Goal: Information Seeking & Learning: Learn about a topic

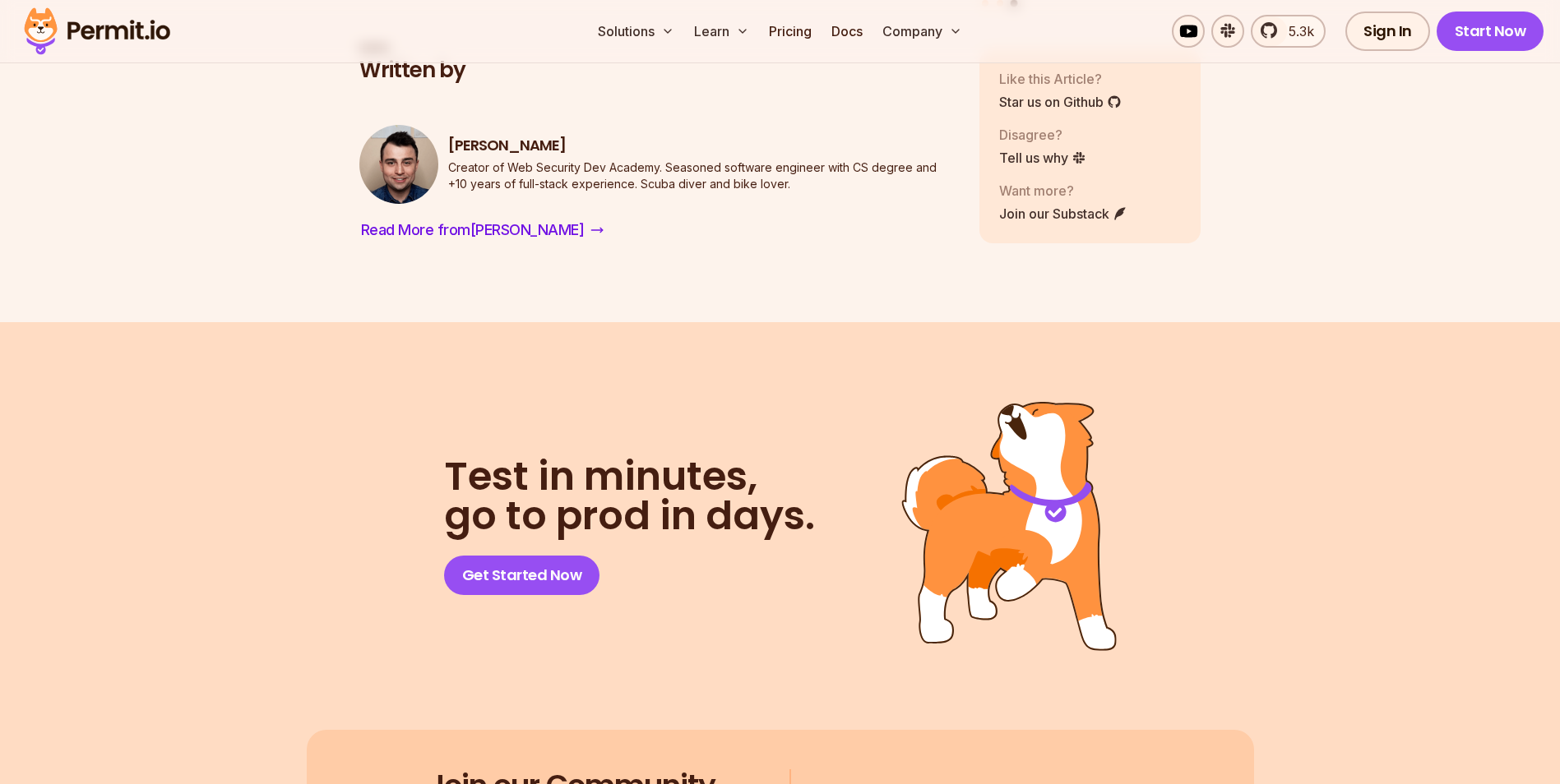
scroll to position [9751, 0]
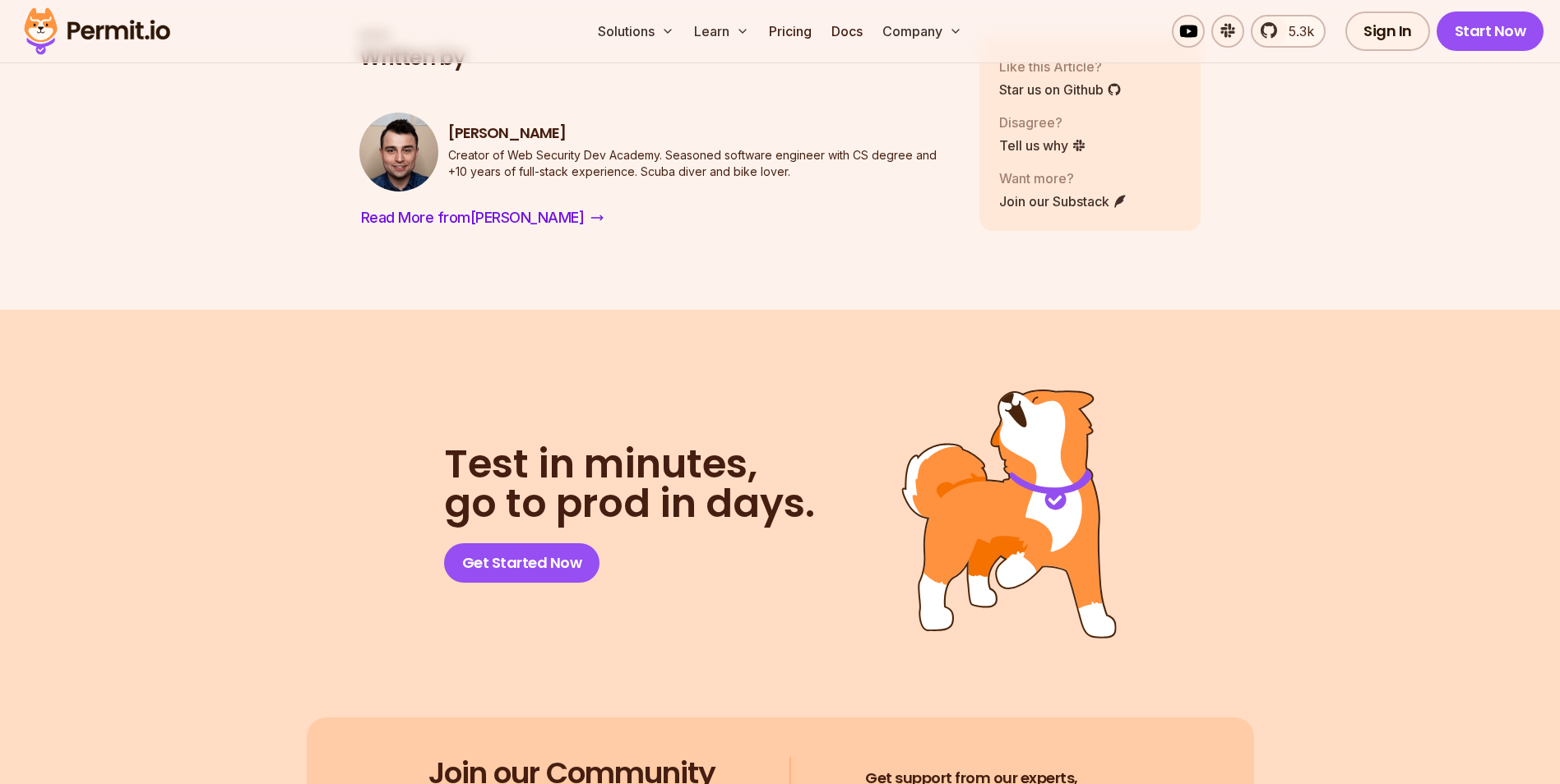
click at [990, 473] on img at bounding box center [1009, 513] width 215 height 250
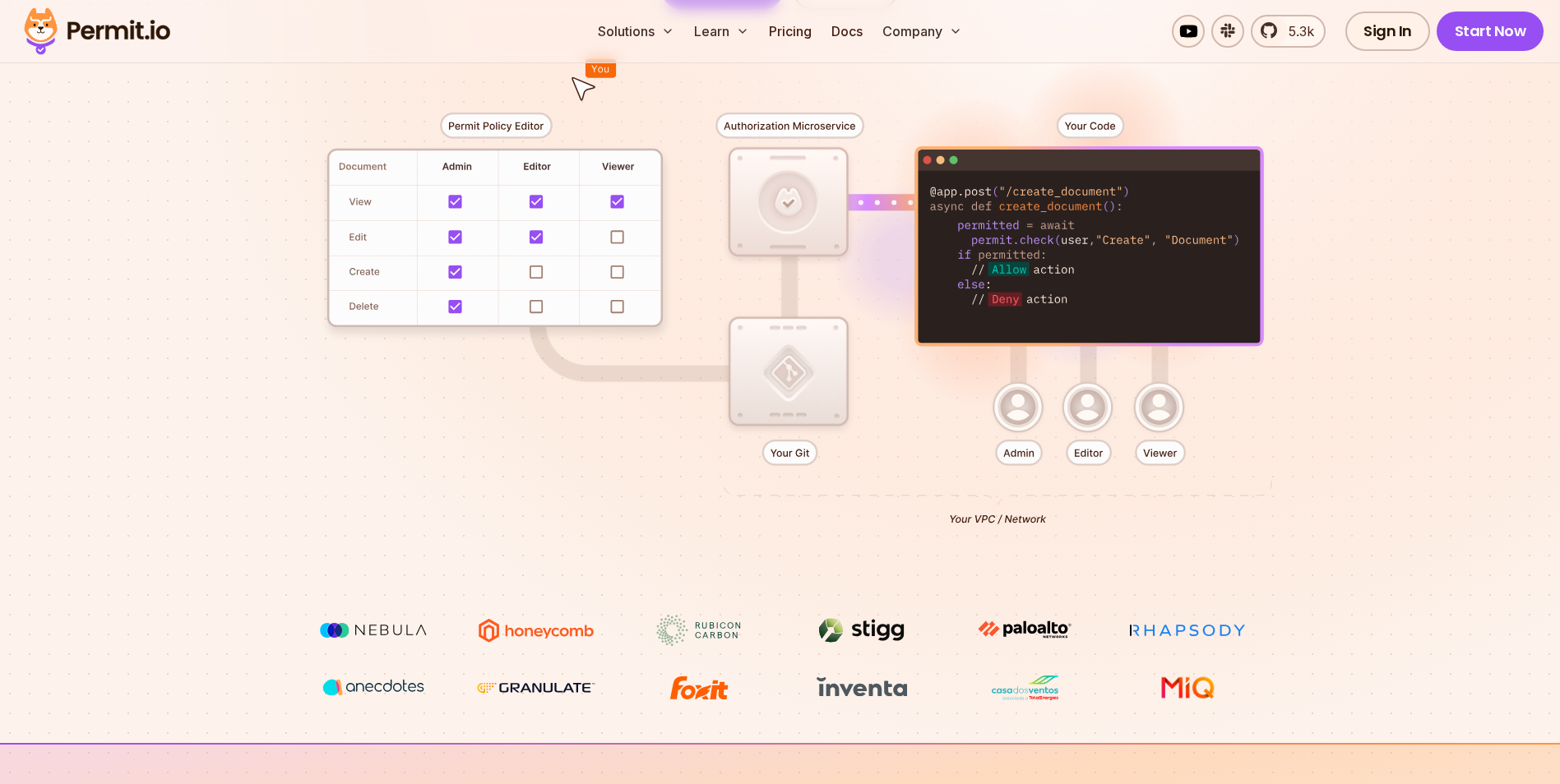
scroll to position [82, 0]
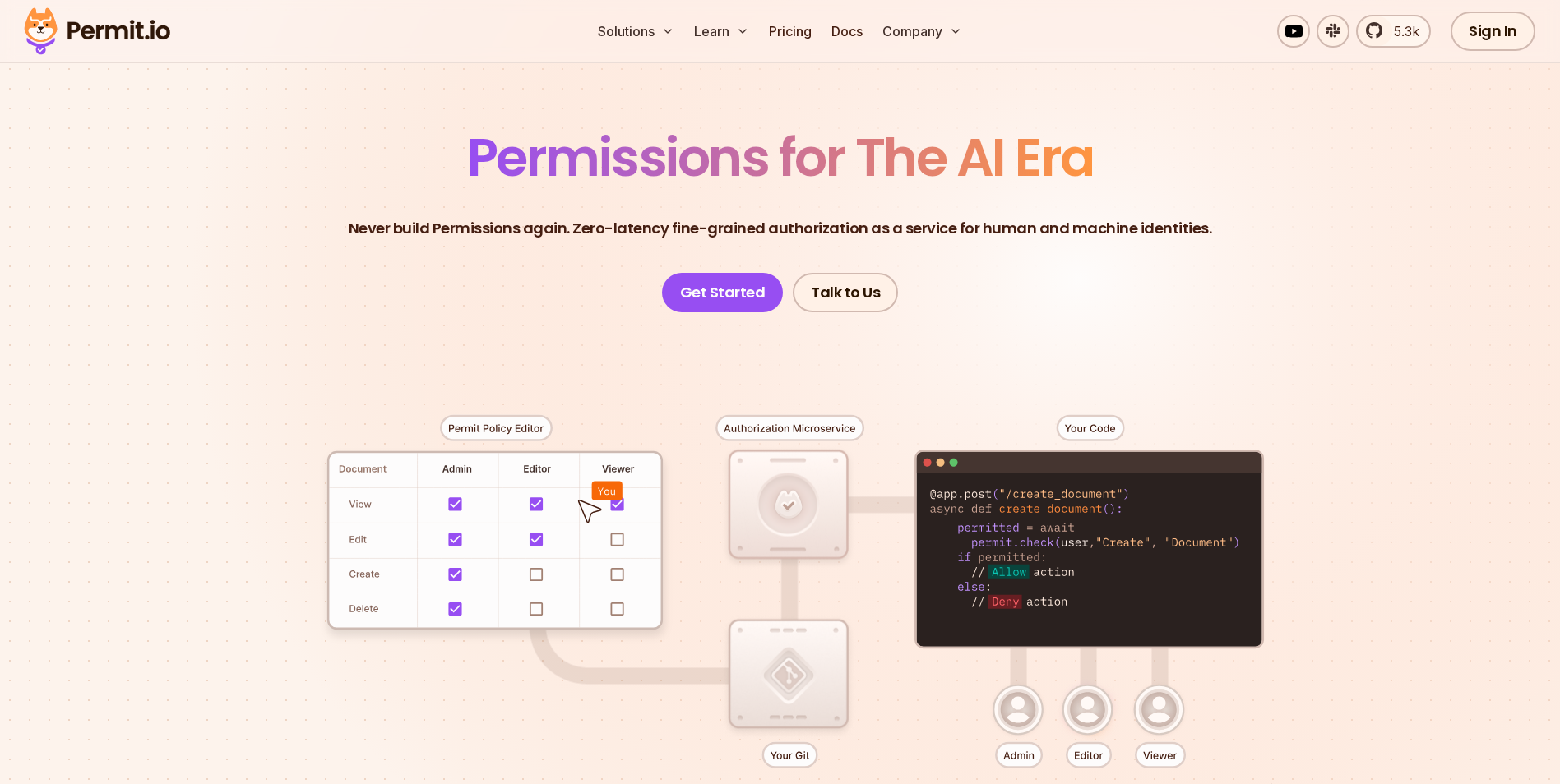
click at [538, 570] on div at bounding box center [780, 615] width 1151 height 605
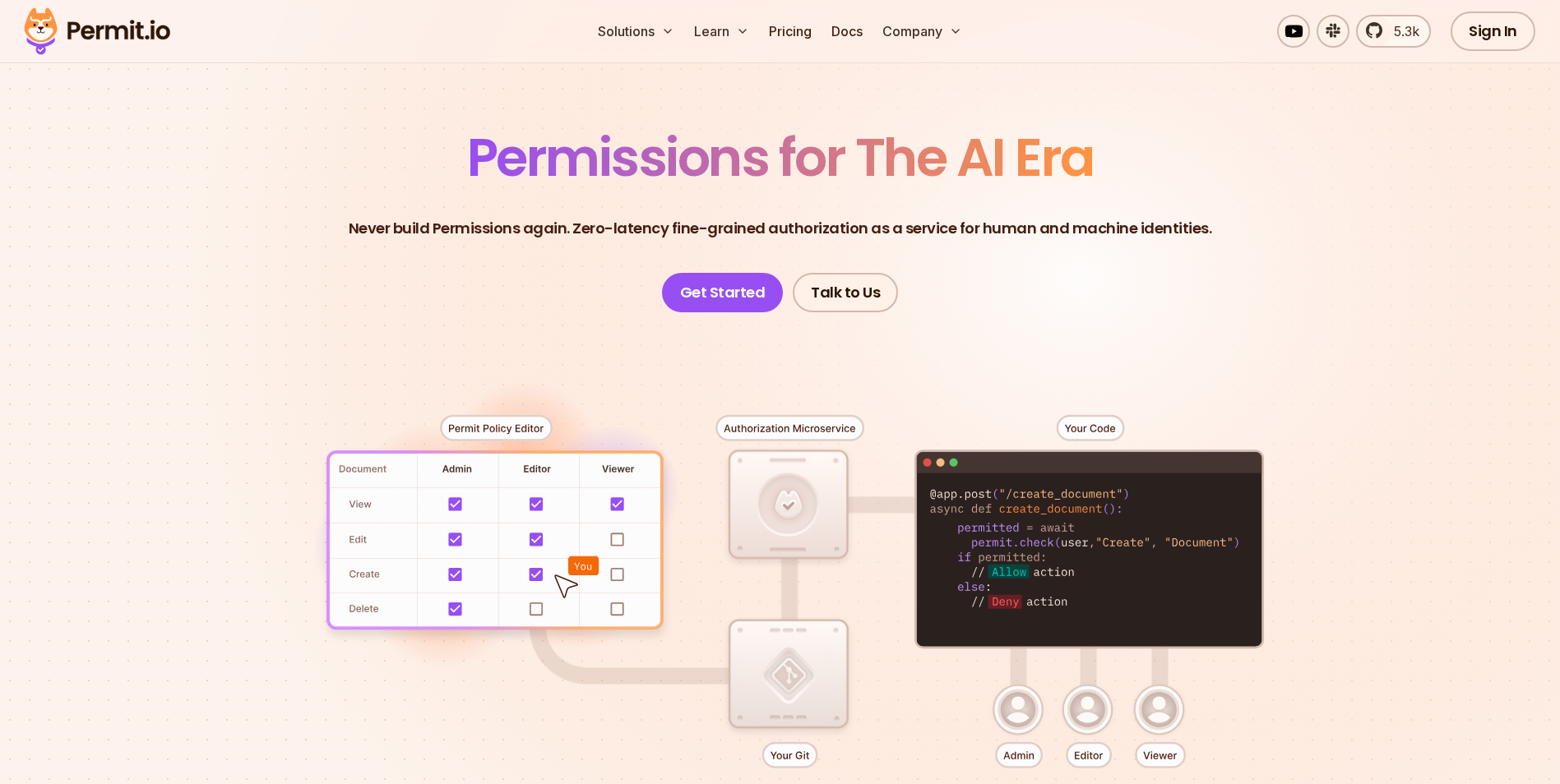
click at [800, 510] on div at bounding box center [780, 615] width 1151 height 605
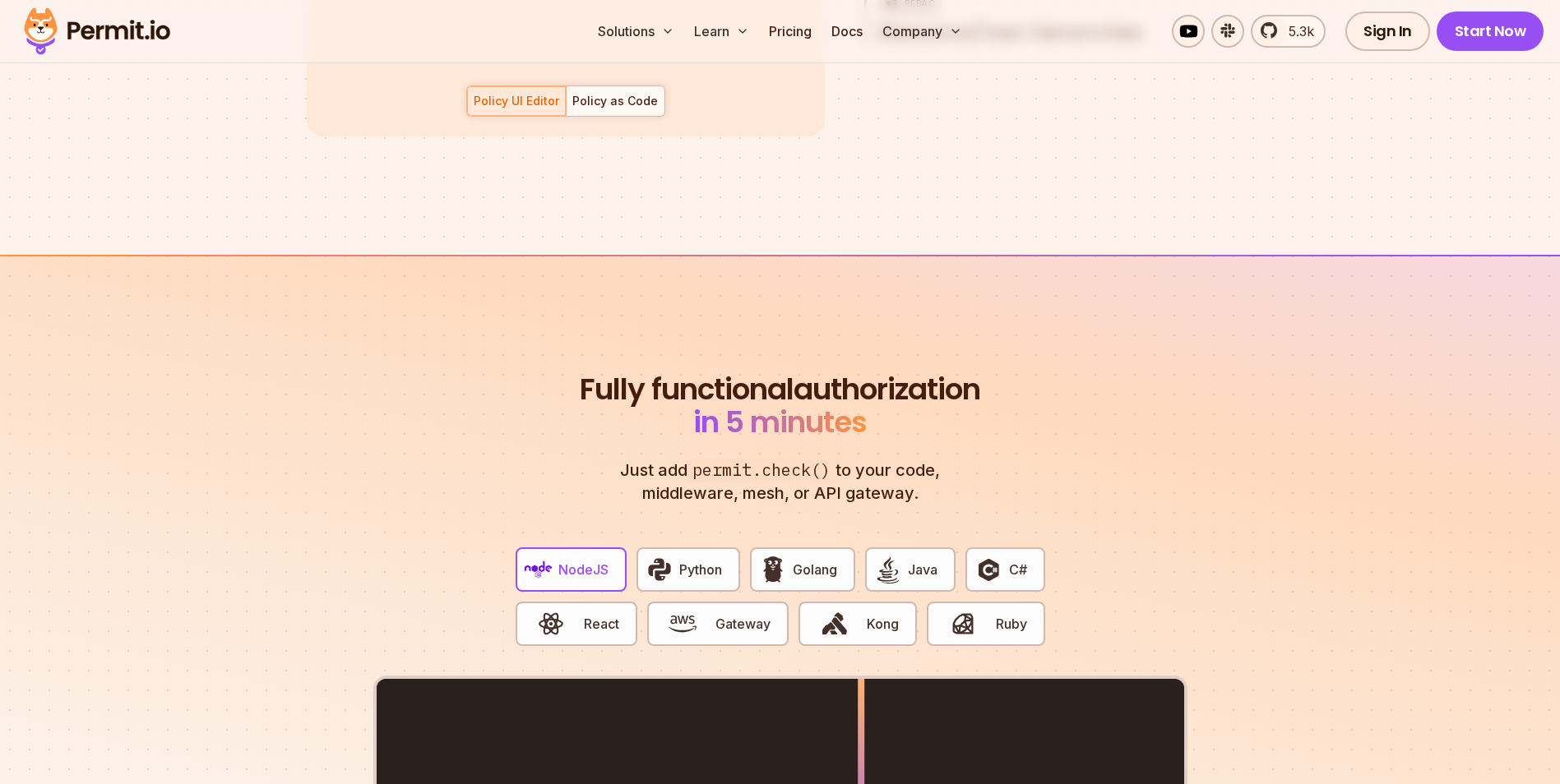
scroll to position [3369, 0]
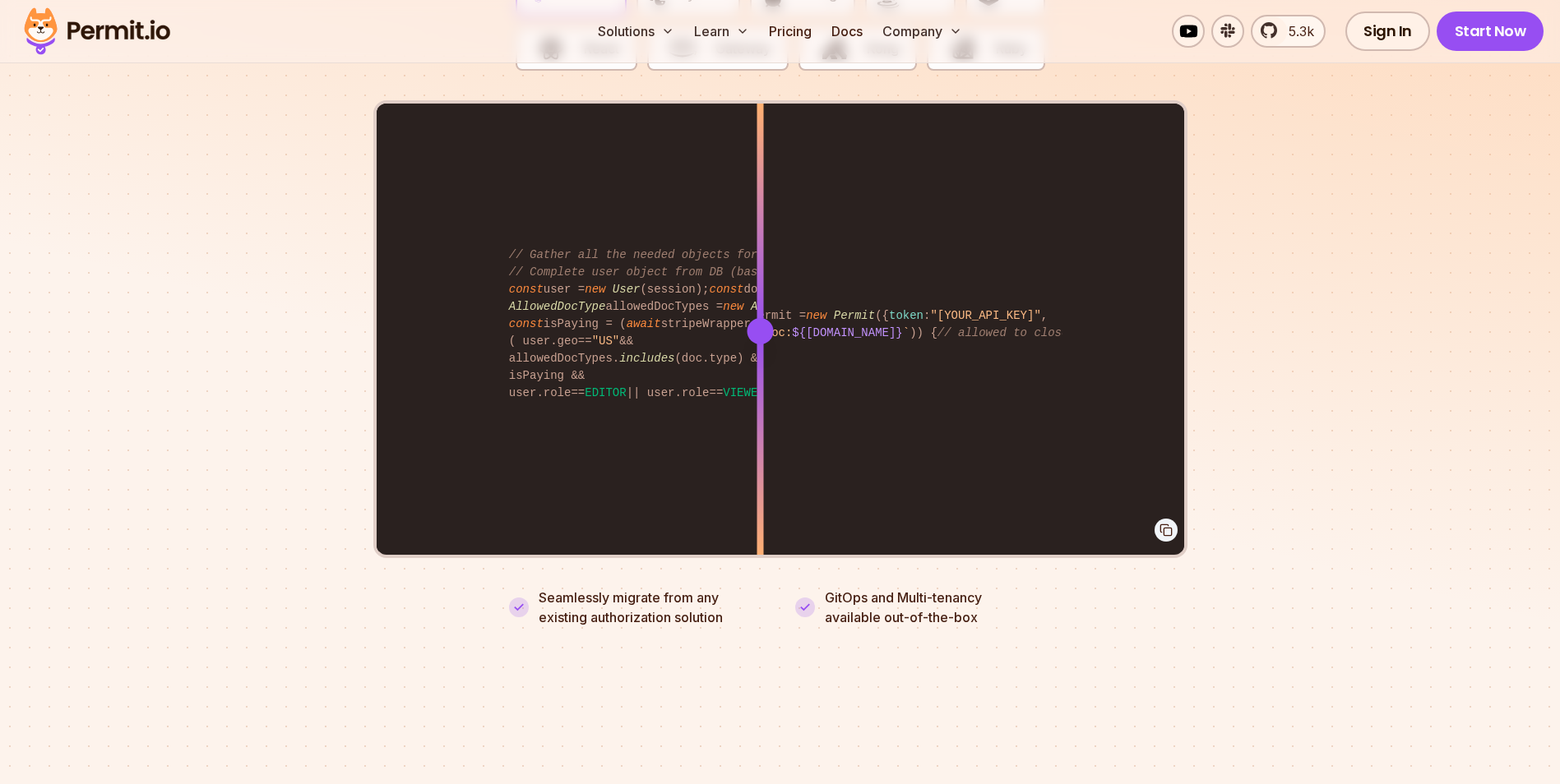
drag, startPoint x: 855, startPoint y: 309, endPoint x: 764, endPoint y: 328, distance: 93.0
click at [763, 328] on div at bounding box center [760, 330] width 7 height 454
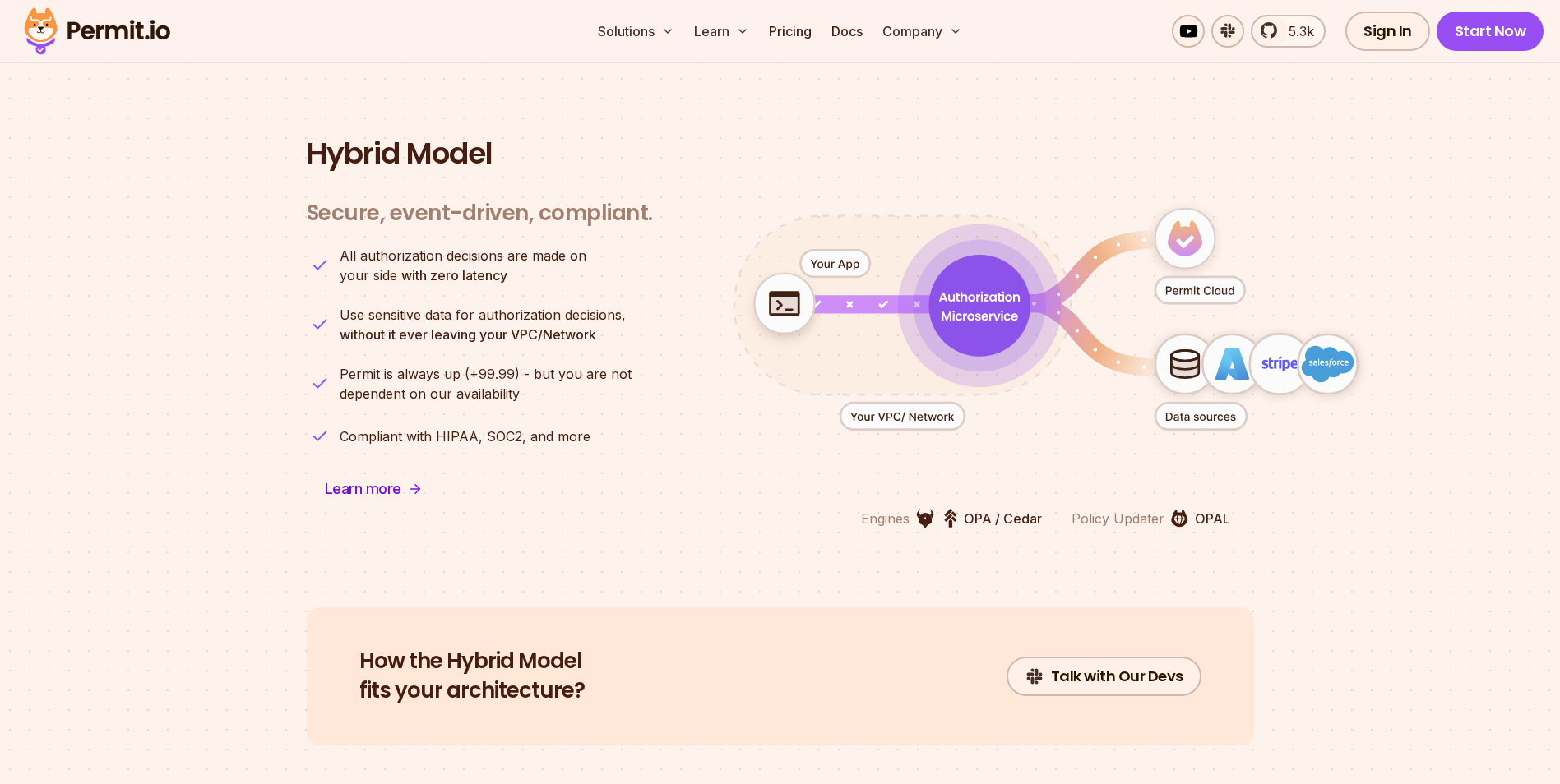
scroll to position [4026, 0]
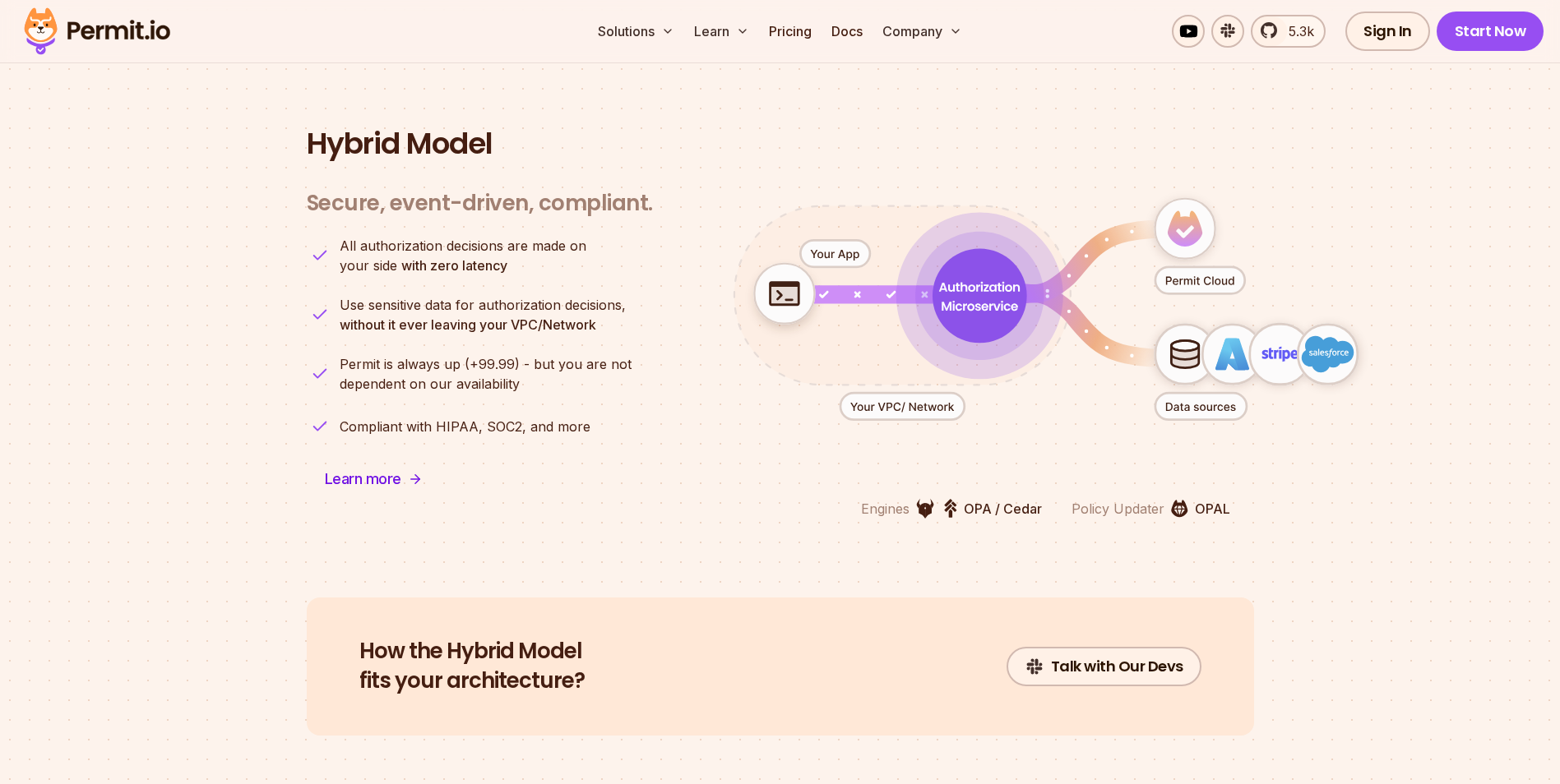
drag, startPoint x: 790, startPoint y: 275, endPoint x: 970, endPoint y: 277, distance: 180.0
click at [970, 277] on g "animation" at bounding box center [1056, 298] width 658 height 247
